Goal: Find specific page/section: Find specific page/section

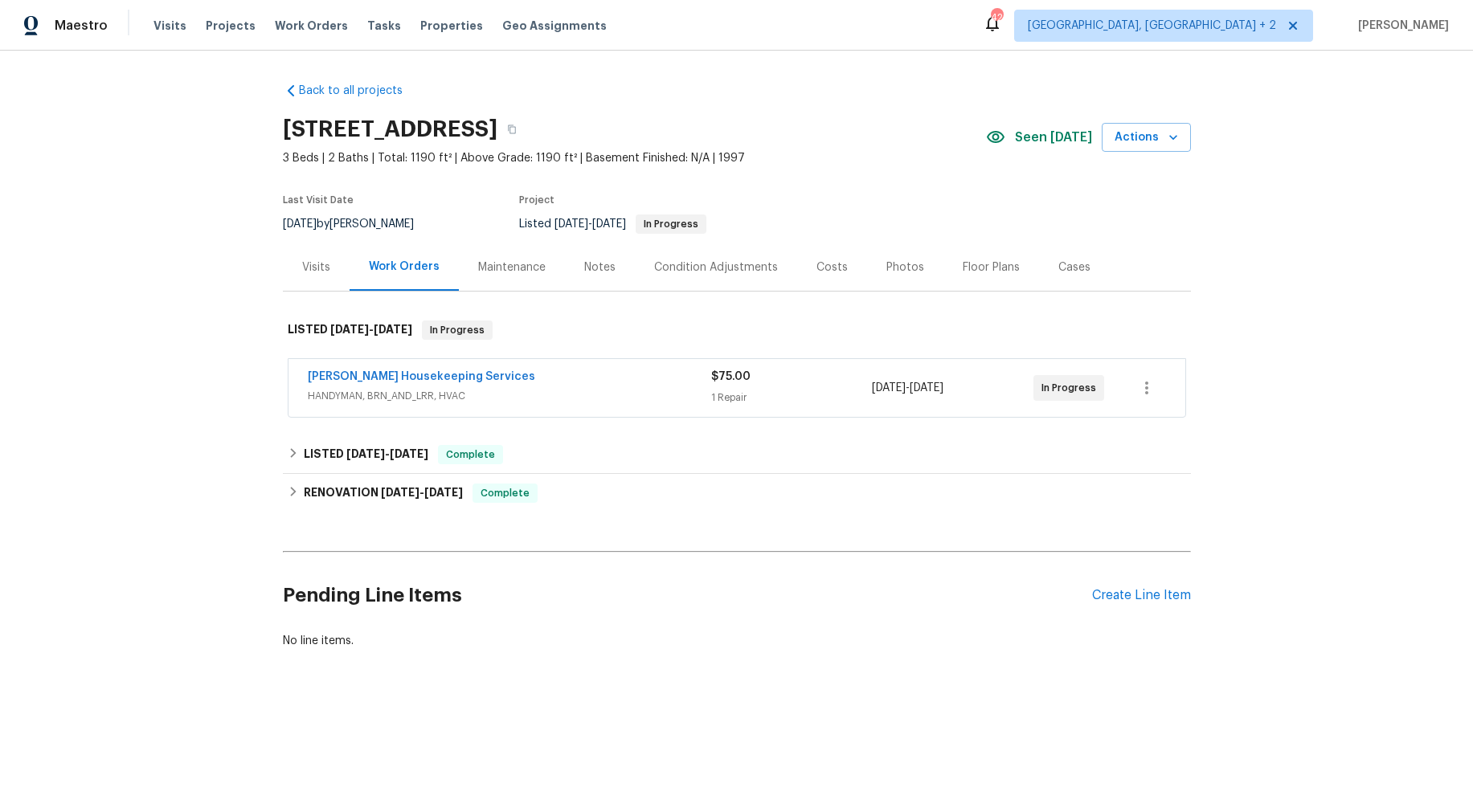
click at [894, 267] on div "Photos" at bounding box center [905, 267] width 37 height 16
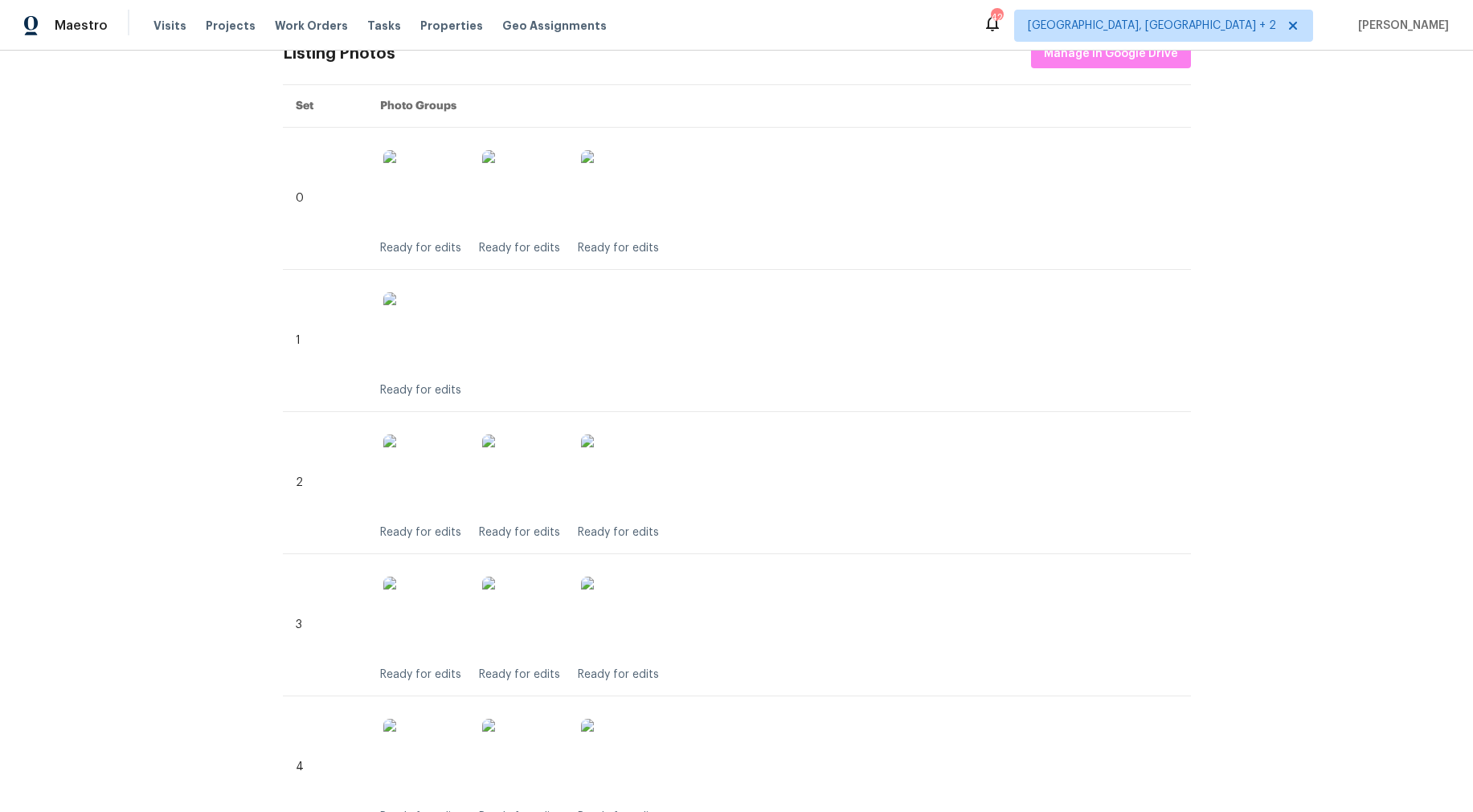
scroll to position [169, 0]
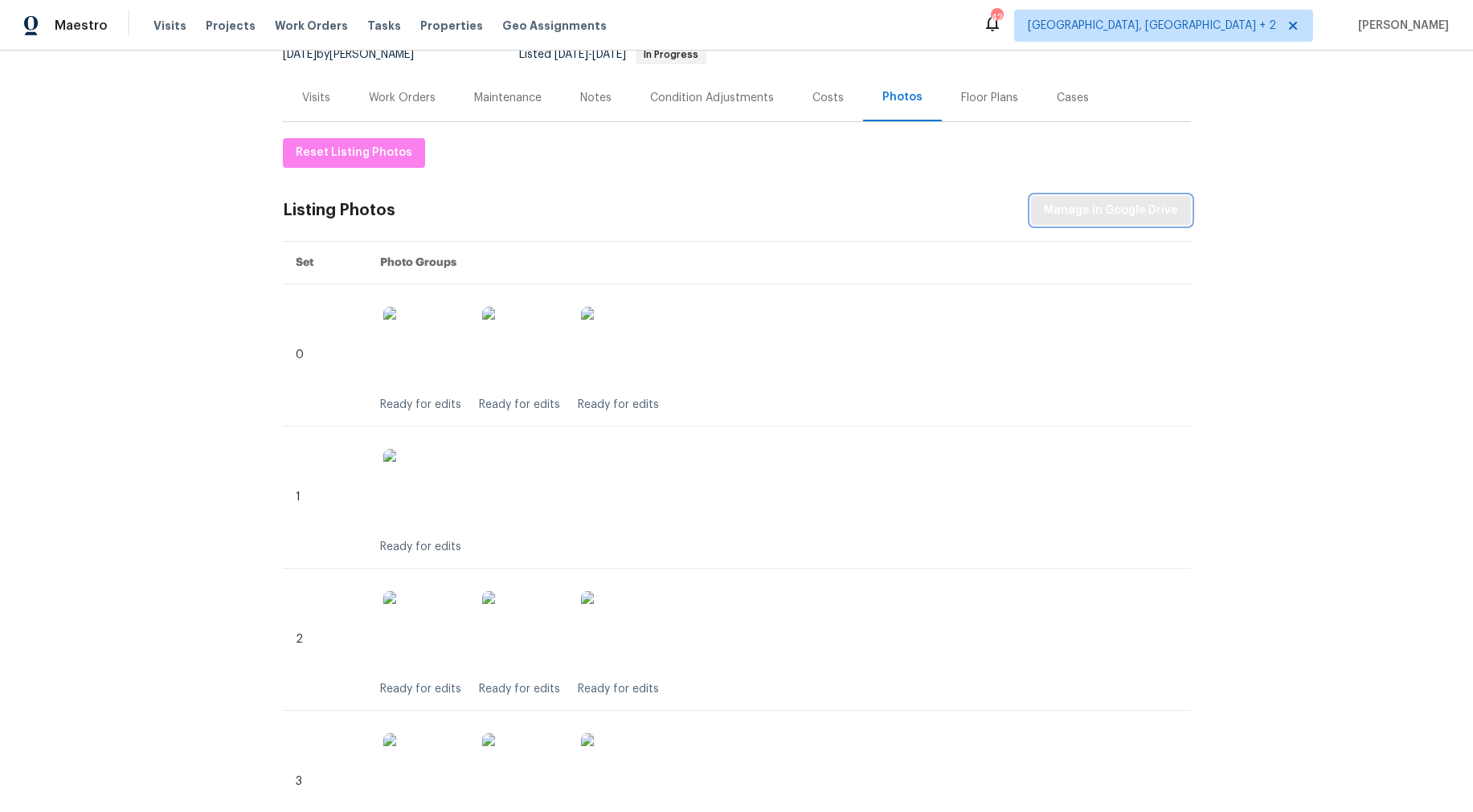
click at [1059, 218] on span "Manage in Google Drive" at bounding box center [1111, 211] width 135 height 20
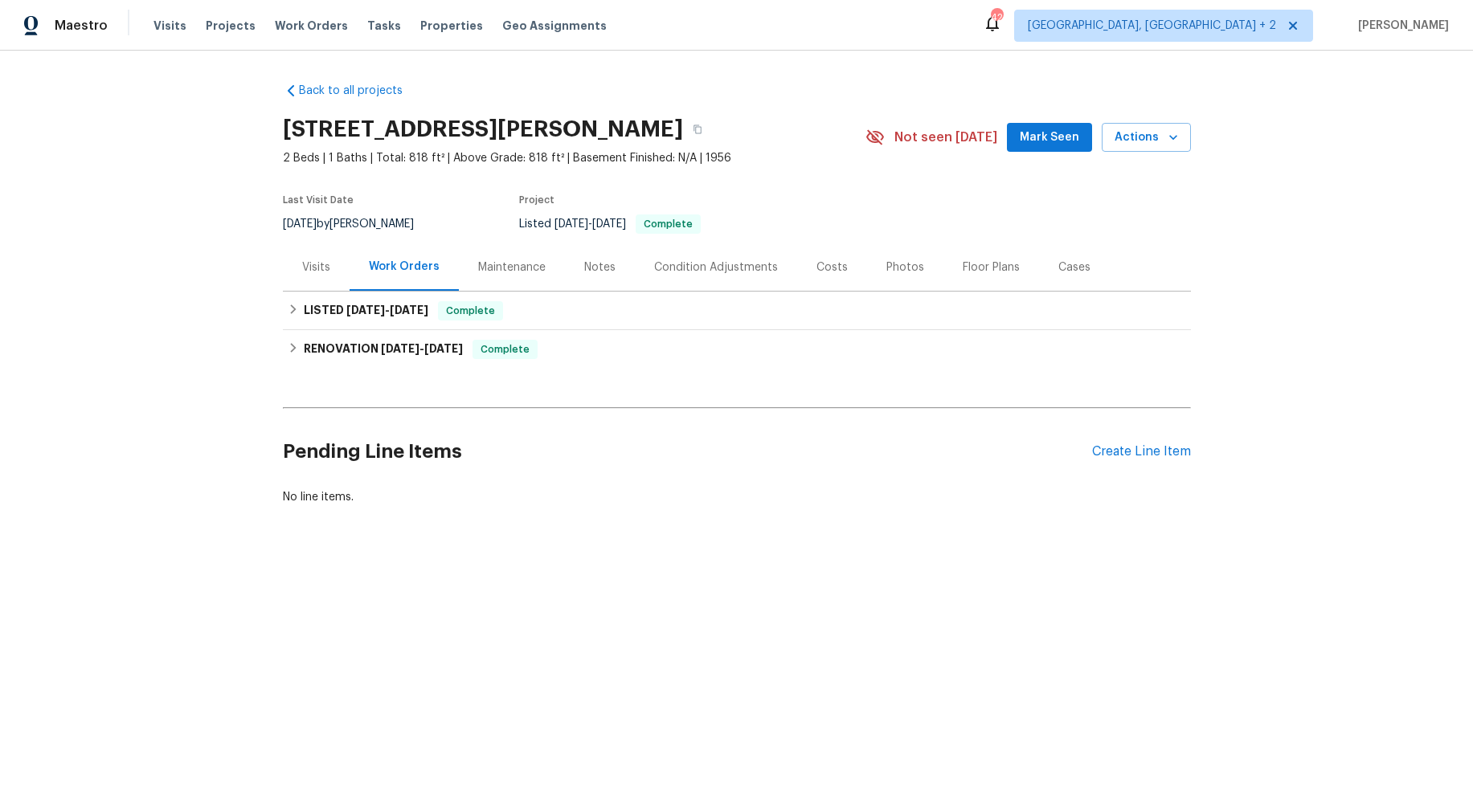
click at [896, 267] on div "Photos" at bounding box center [905, 267] width 37 height 16
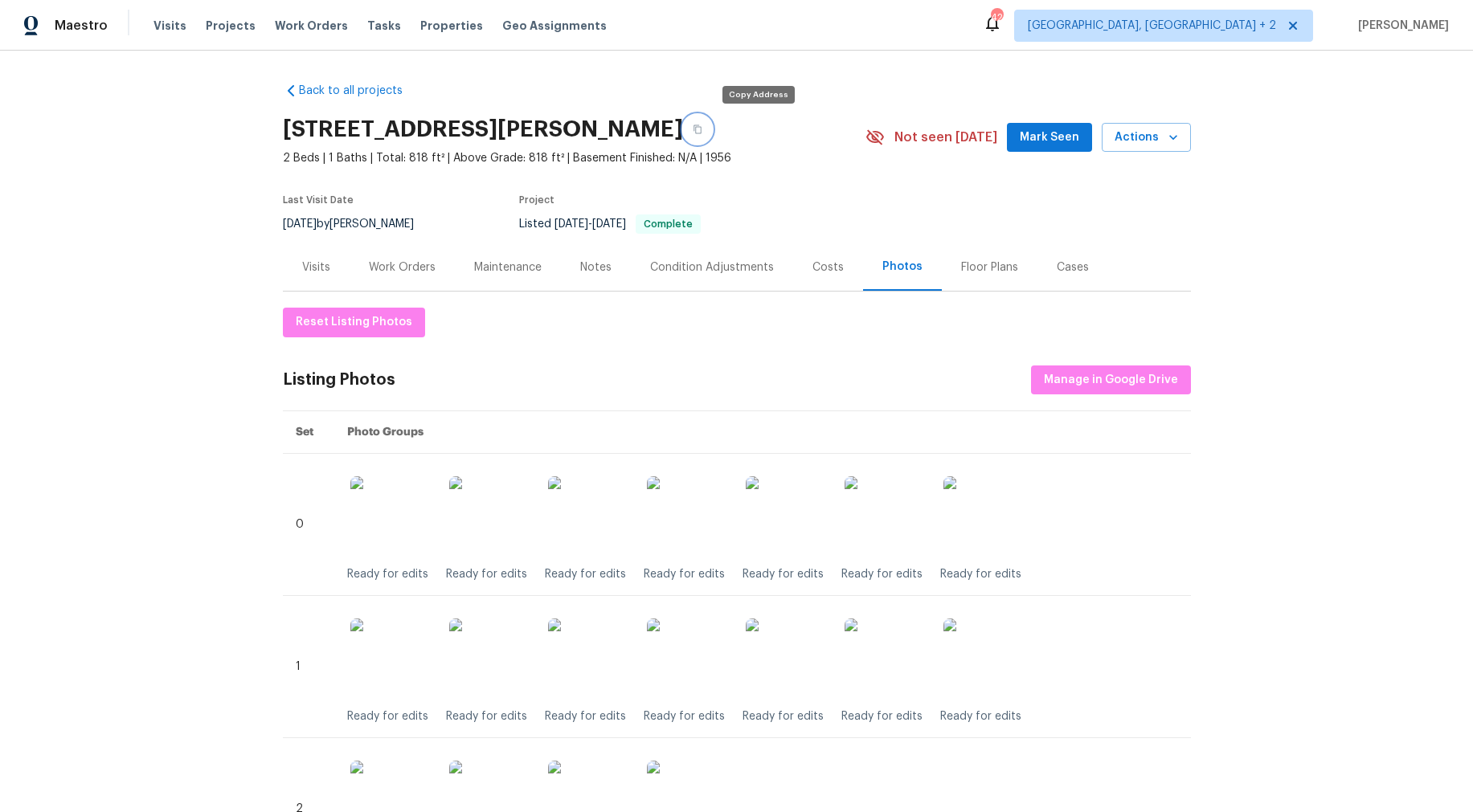
click at [702, 127] on icon "button" at bounding box center [697, 130] width 8 height 9
